Goal: Task Accomplishment & Management: Use online tool/utility

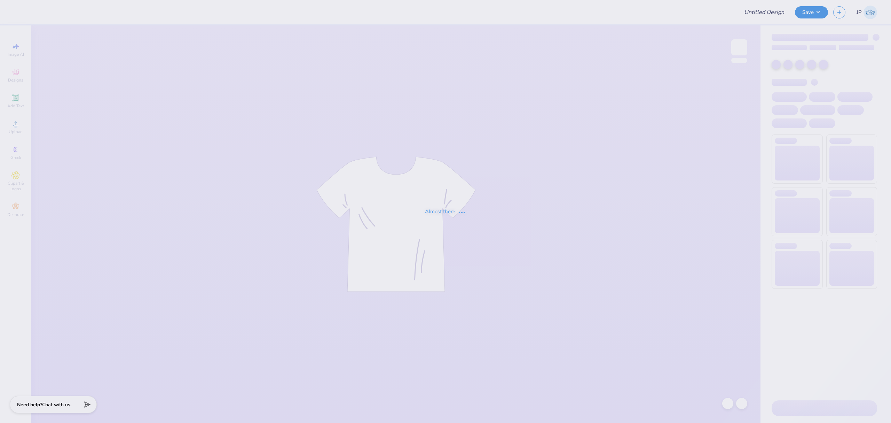
type input "Fall Merch Drop Paradigm"
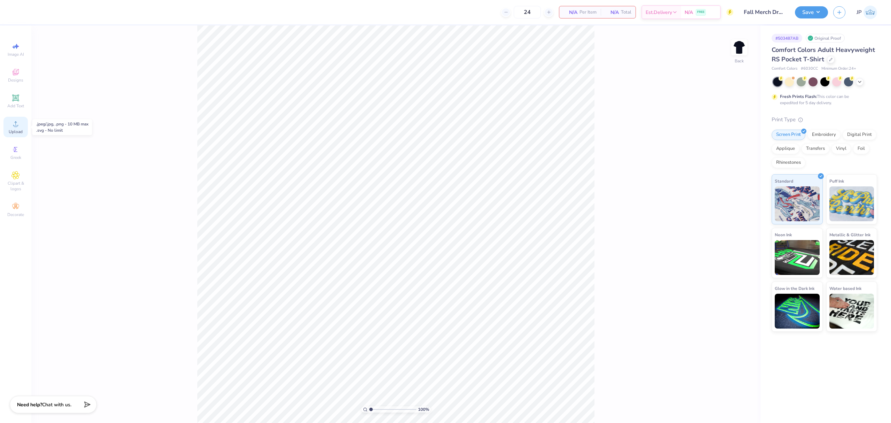
click at [23, 131] on div "Upload" at bounding box center [15, 127] width 24 height 21
drag, startPoint x: 372, startPoint y: 408, endPoint x: 363, endPoint y: 401, distance: 11.8
click at [369, 406] on input "range" at bounding box center [392, 409] width 47 height 6
drag, startPoint x: 372, startPoint y: 407, endPoint x: 395, endPoint y: 407, distance: 23.0
click at [395, 407] on input "range" at bounding box center [392, 409] width 47 height 6
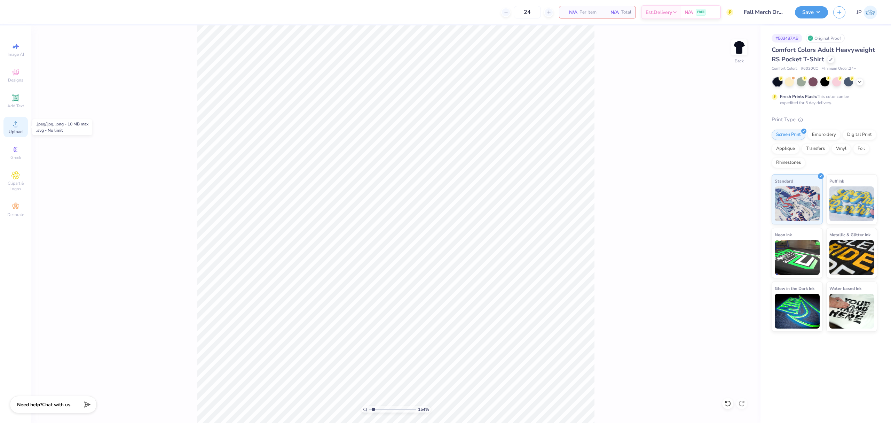
click at [23, 124] on div "Upload" at bounding box center [15, 127] width 24 height 21
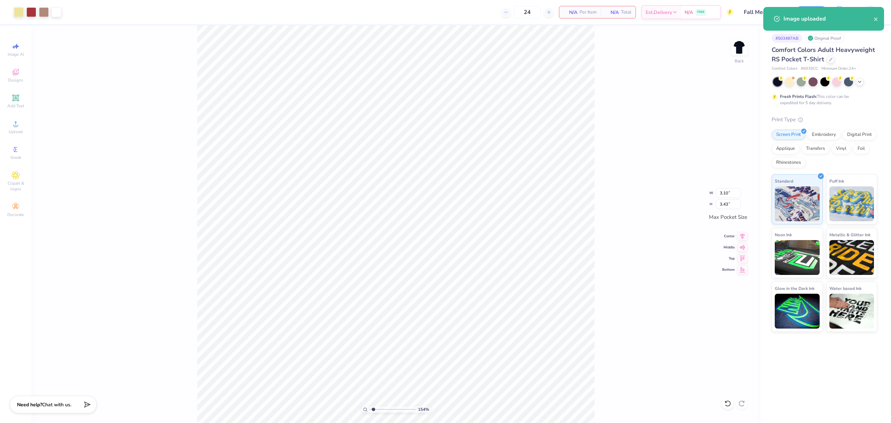
type input "1.54493906633221"
click at [734, 203] on input "3.43" at bounding box center [728, 204] width 25 height 10
type input "3.5"
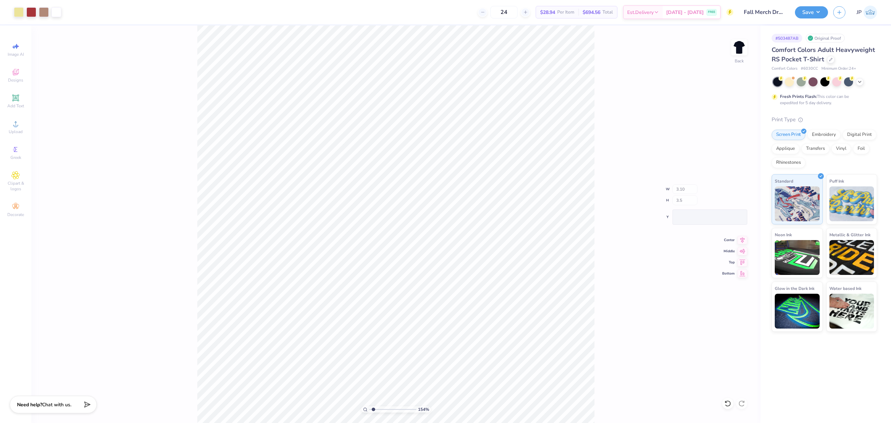
type input "1.54493906633221"
type input "3.16"
type input "3.50"
click at [739, 44] on img at bounding box center [739, 47] width 28 height 28
click at [18, 130] on span "Upload" at bounding box center [16, 132] width 14 height 6
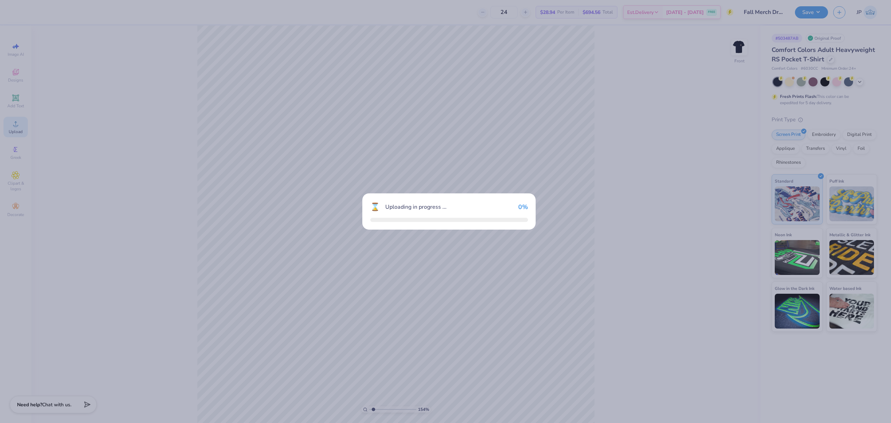
type input "1.54493906633221"
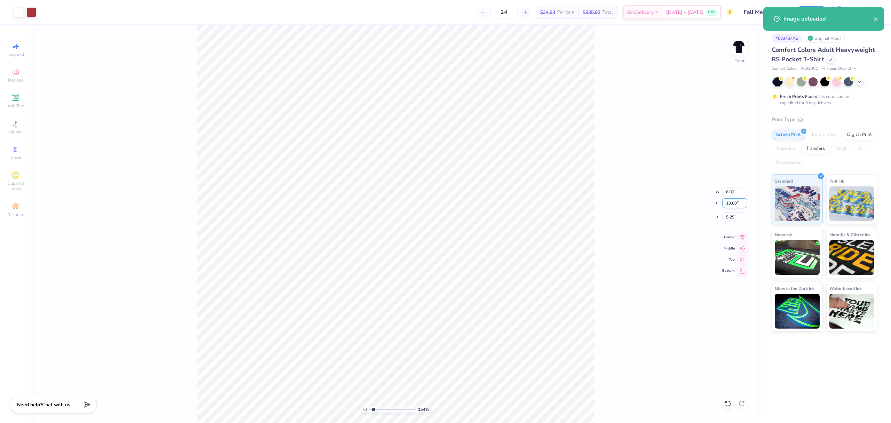
click at [736, 200] on input "18.00" at bounding box center [734, 203] width 25 height 10
type input "15"
type input "1.54493906633221"
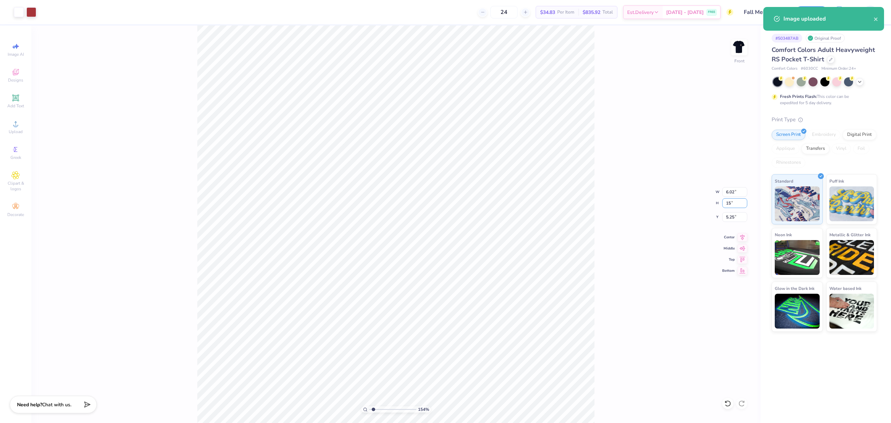
type input "5.02"
type input "15.00"
click at [731, 215] on input "6.75" at bounding box center [734, 217] width 25 height 10
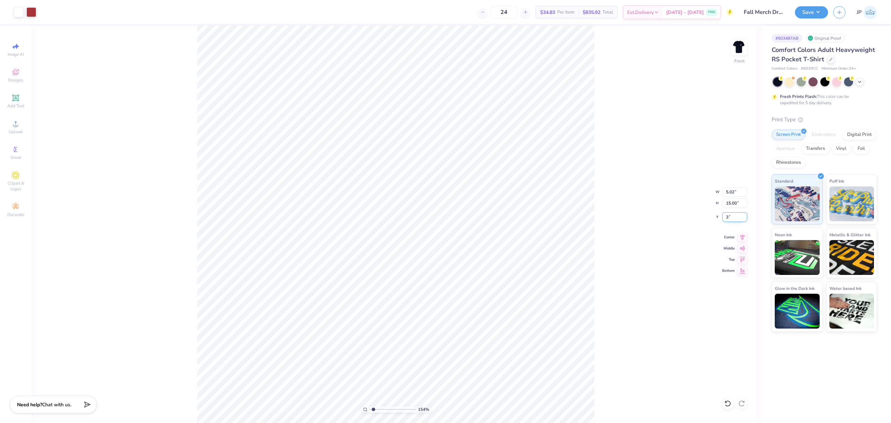
type input "3"
type input "1.54493906633221"
type input "3.00"
click at [734, 48] on img at bounding box center [739, 47] width 28 height 28
click at [744, 47] on img at bounding box center [739, 47] width 28 height 28
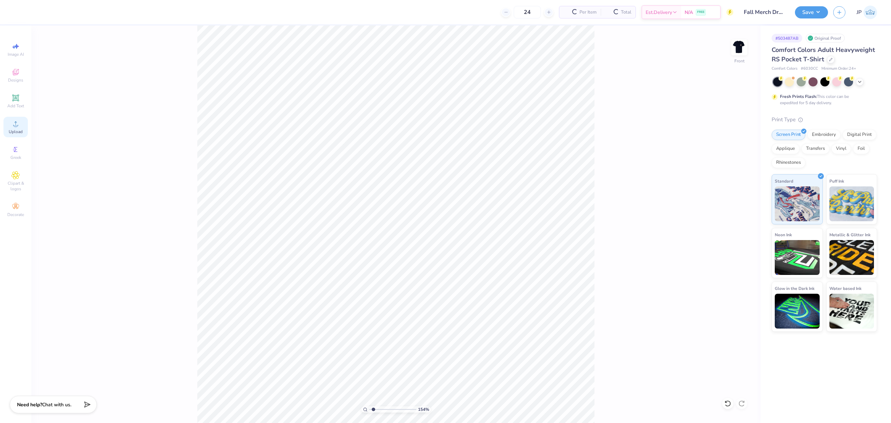
click at [23, 121] on div "Upload" at bounding box center [15, 127] width 24 height 21
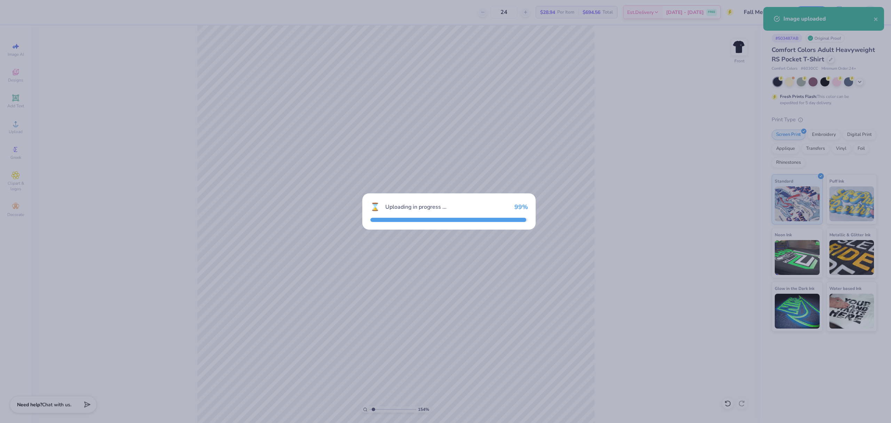
type input "1.54493906633221"
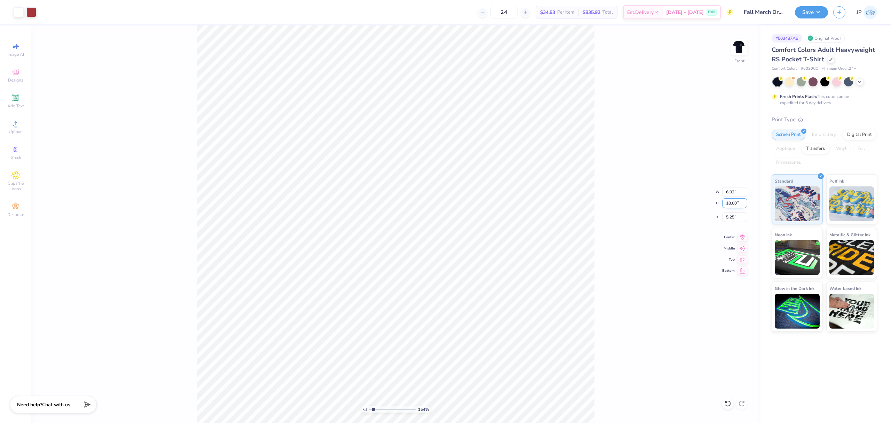
click at [734, 202] on input "18.00" at bounding box center [734, 203] width 25 height 10
type input "15"
type input "1.54493906633221"
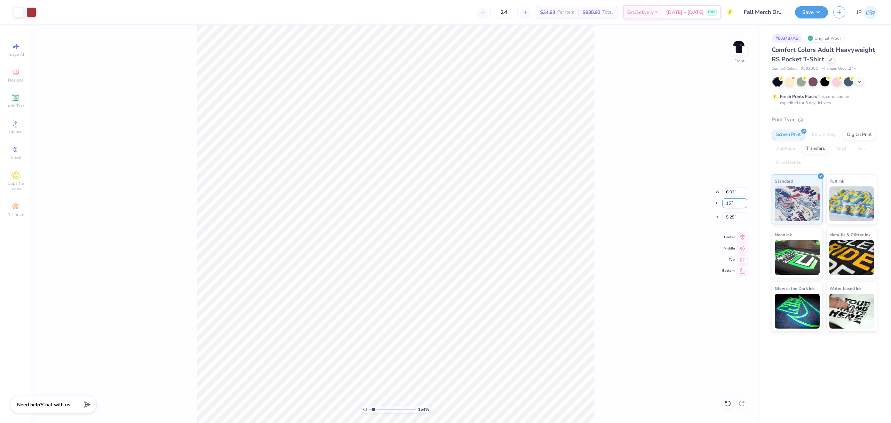
type input "5.02"
type input "15.00"
click at [730, 219] on input "6.75" at bounding box center [734, 217] width 25 height 10
type input "3"
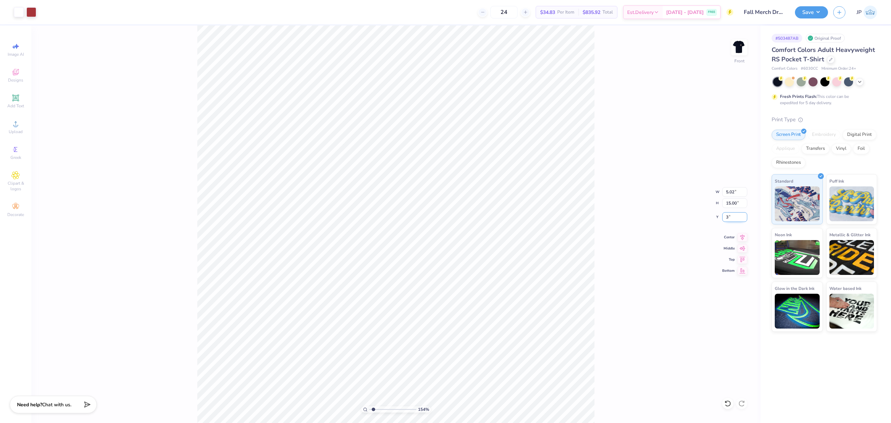
type input "1.54493906633221"
type input "3.00"
click at [31, 7] on div at bounding box center [31, 12] width 10 height 10
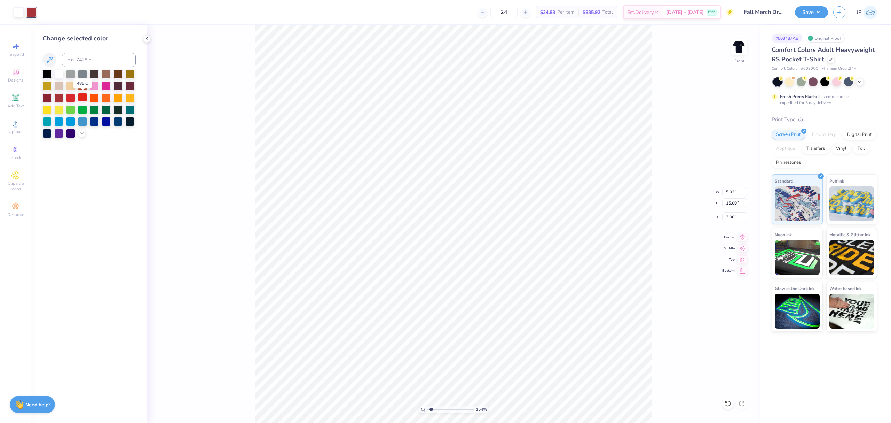
click at [81, 96] on div at bounding box center [82, 97] width 9 height 9
click at [92, 99] on div at bounding box center [94, 97] width 9 height 9
click at [737, 52] on img at bounding box center [739, 47] width 28 height 28
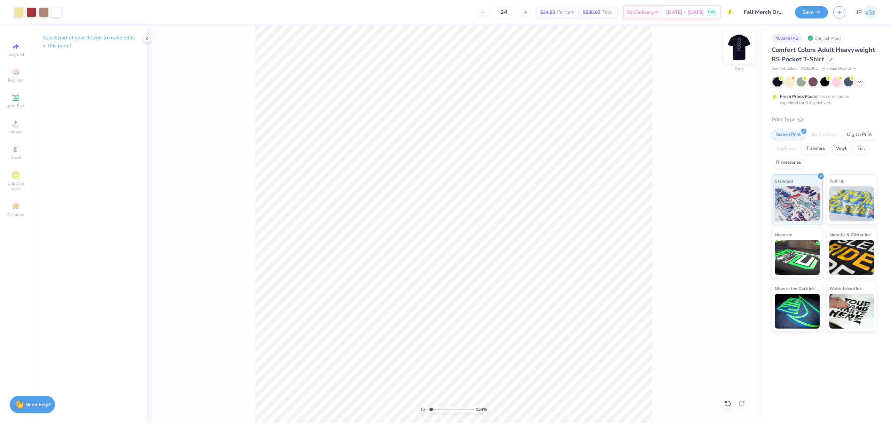
click at [743, 45] on img at bounding box center [739, 47] width 28 height 28
type input "1"
click at [427, 406] on input "range" at bounding box center [450, 409] width 47 height 6
click at [427, 409] on input "range" at bounding box center [450, 409] width 47 height 6
click at [738, 40] on img at bounding box center [739, 47] width 28 height 28
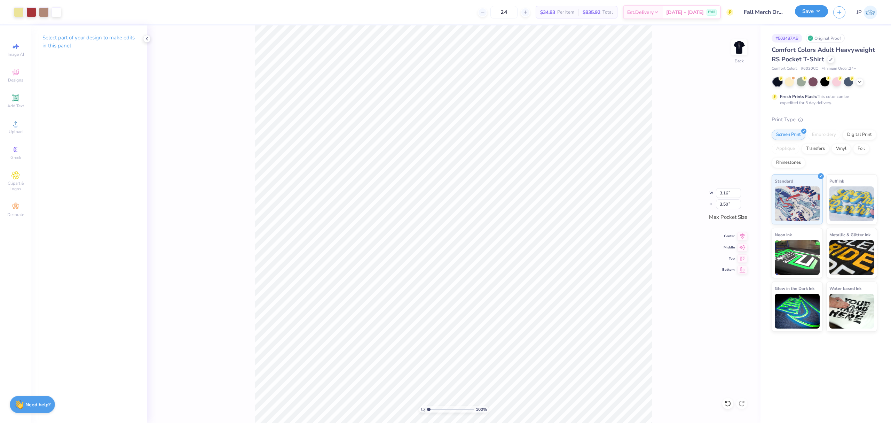
click at [803, 10] on button "Save" at bounding box center [811, 11] width 33 height 12
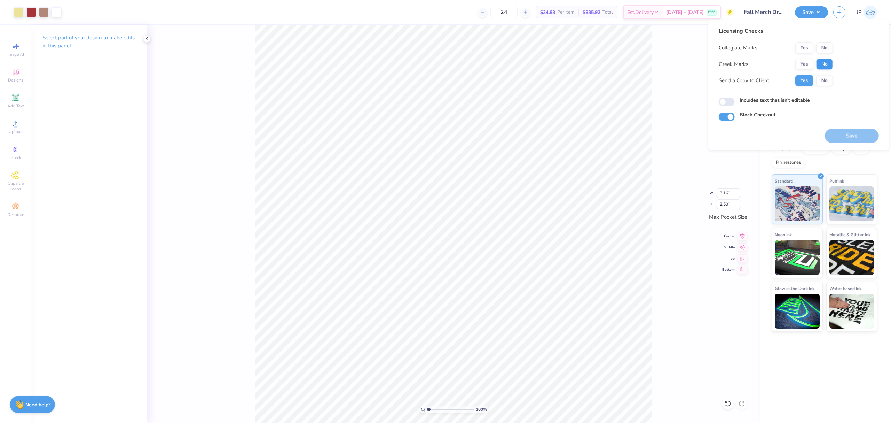
click at [821, 60] on div "Collegiate Marks Yes No Greek Marks Yes No Send a Copy to Client Yes No" at bounding box center [776, 64] width 114 height 44
click at [821, 43] on button "No" at bounding box center [824, 47] width 17 height 11
click at [826, 61] on button "No" at bounding box center [824, 63] width 17 height 11
click at [856, 137] on button "Save" at bounding box center [852, 135] width 54 height 14
